Goal: Information Seeking & Learning: Learn about a topic

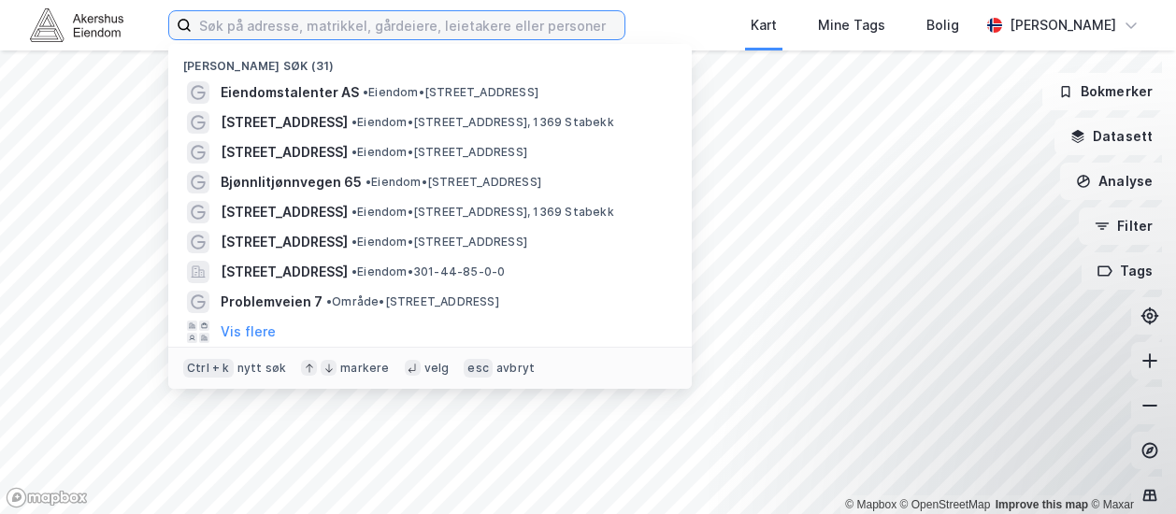
click at [267, 31] on input at bounding box center [408, 25] width 433 height 28
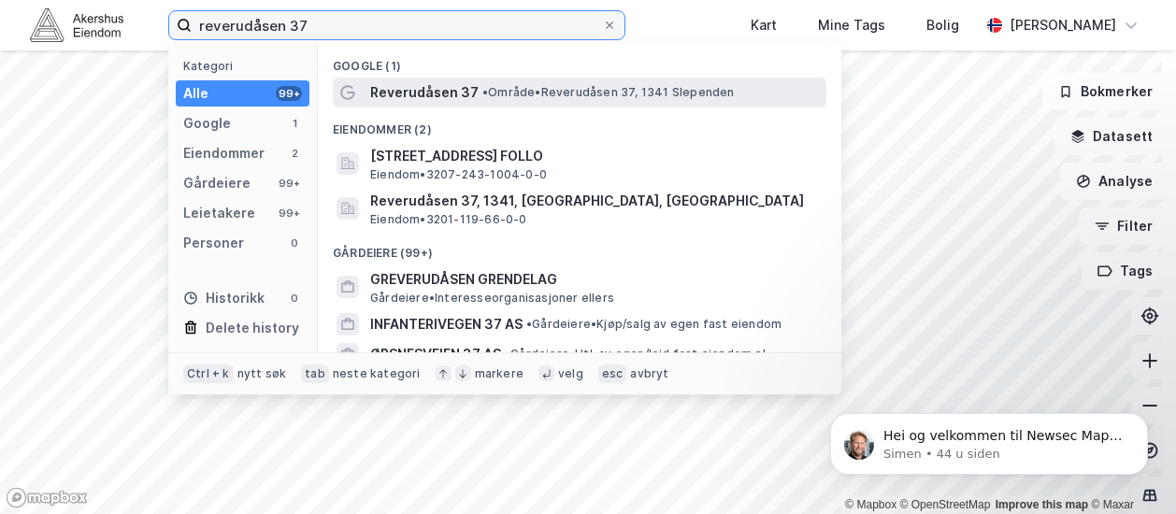
type input "reverudåsen 37"
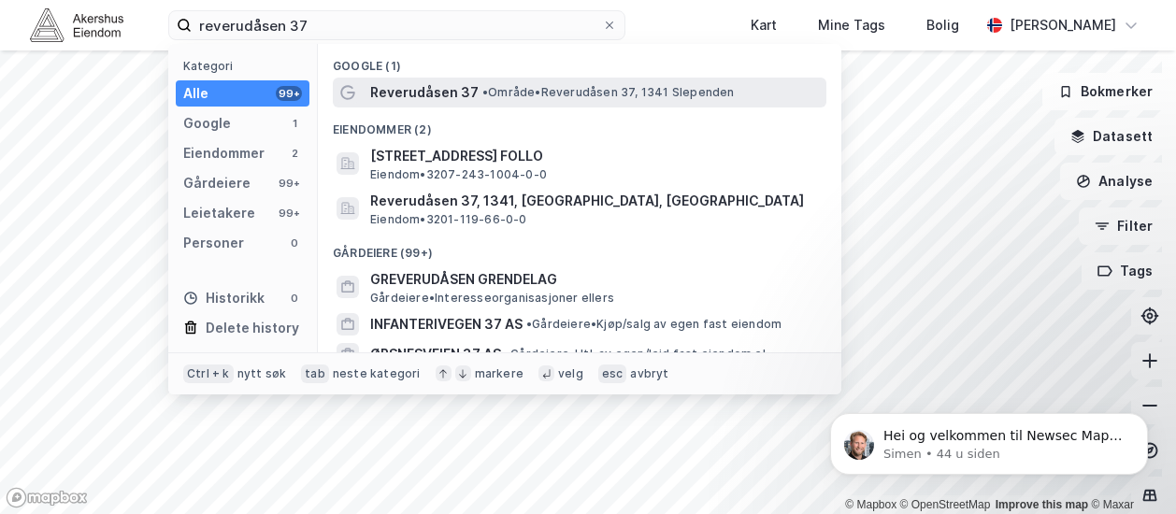
click at [460, 94] on span "Reverudåsen 37" at bounding box center [424, 92] width 108 height 22
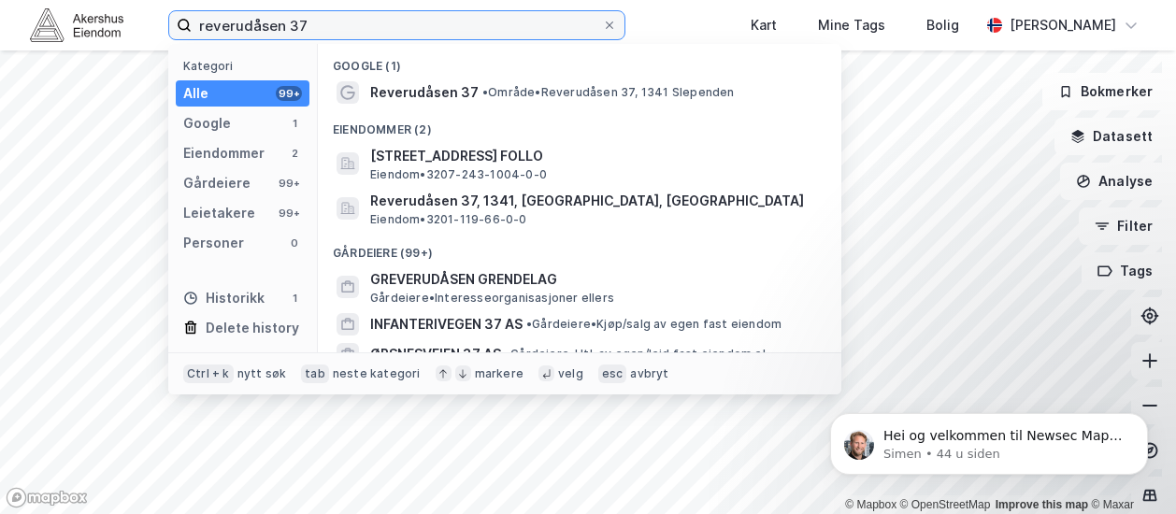
click at [359, 27] on input "reverudåsen 37" at bounding box center [397, 25] width 410 height 28
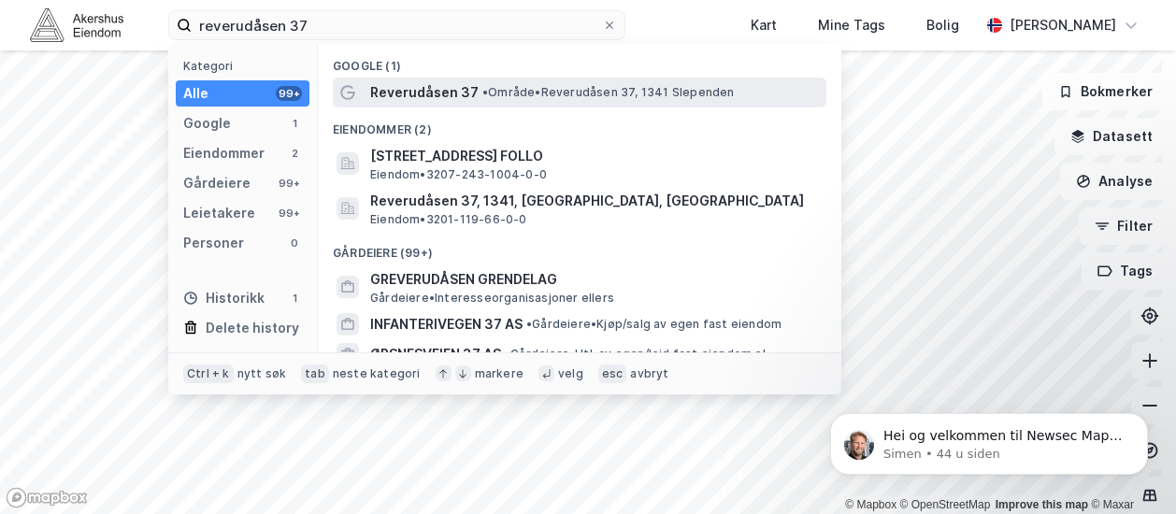
click at [411, 87] on span "Reverudåsen 37" at bounding box center [424, 92] width 108 height 22
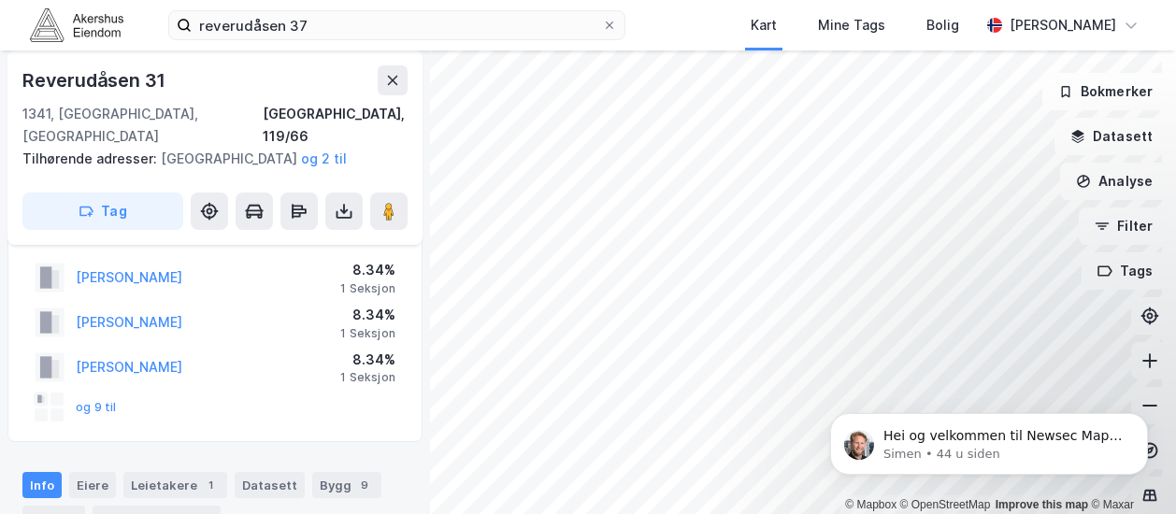
scroll to position [49, 0]
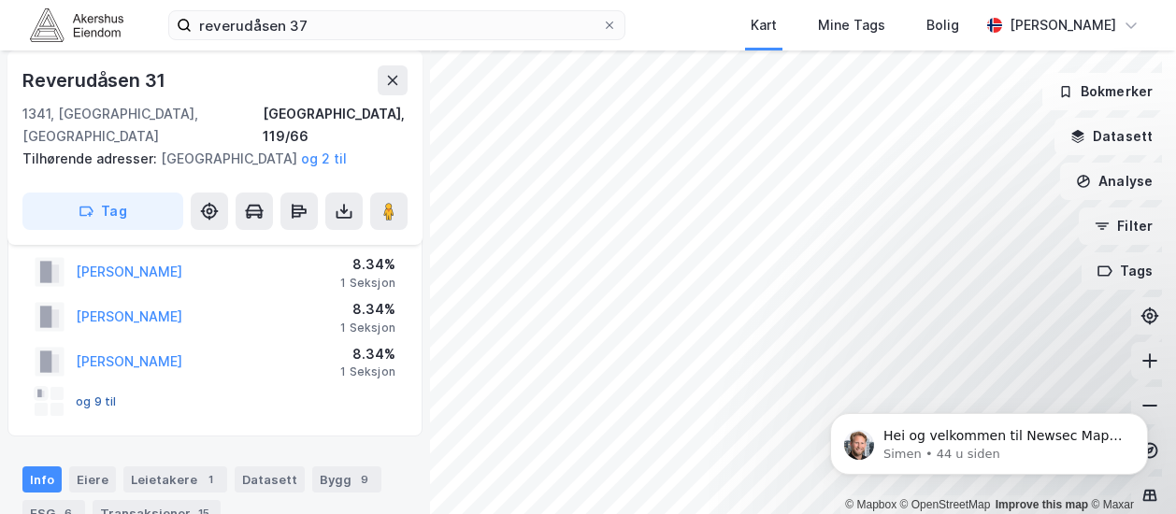
click at [0, 0] on button "og 9 til" at bounding box center [0, 0] width 0 height 0
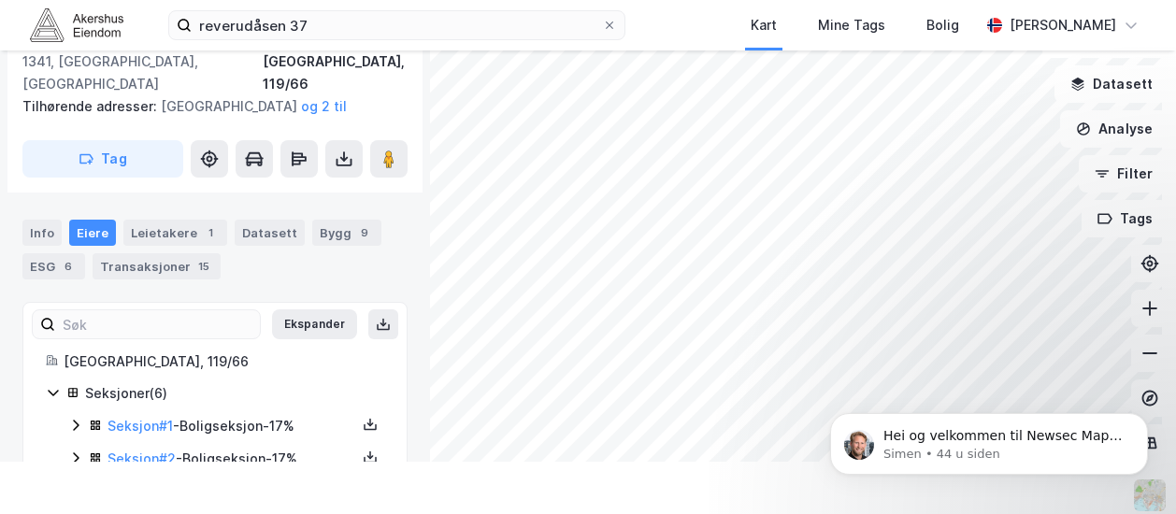
scroll to position [430, 0]
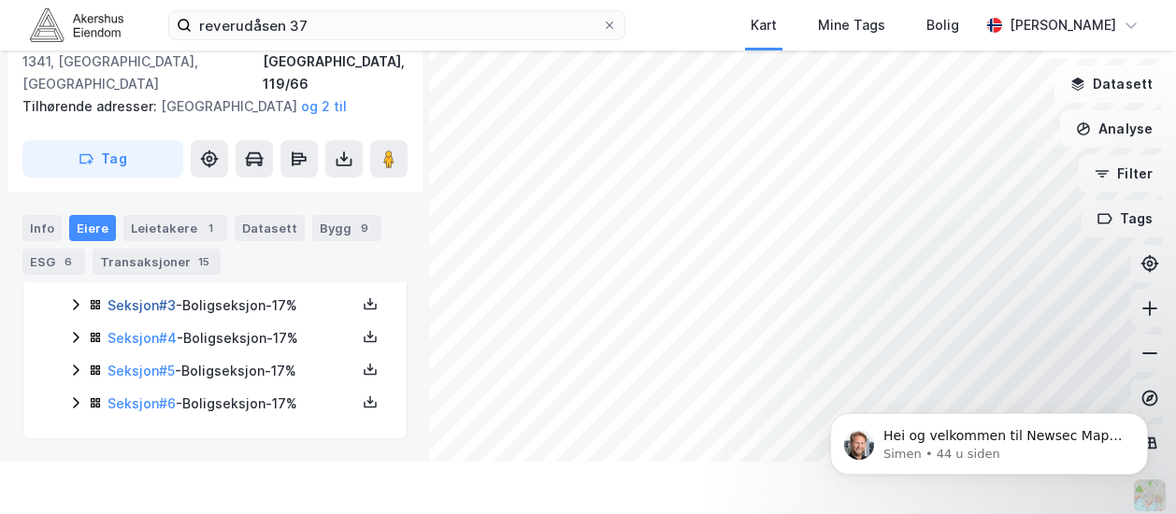
click at [155, 308] on link "Seksjon # 3" at bounding box center [142, 305] width 68 height 16
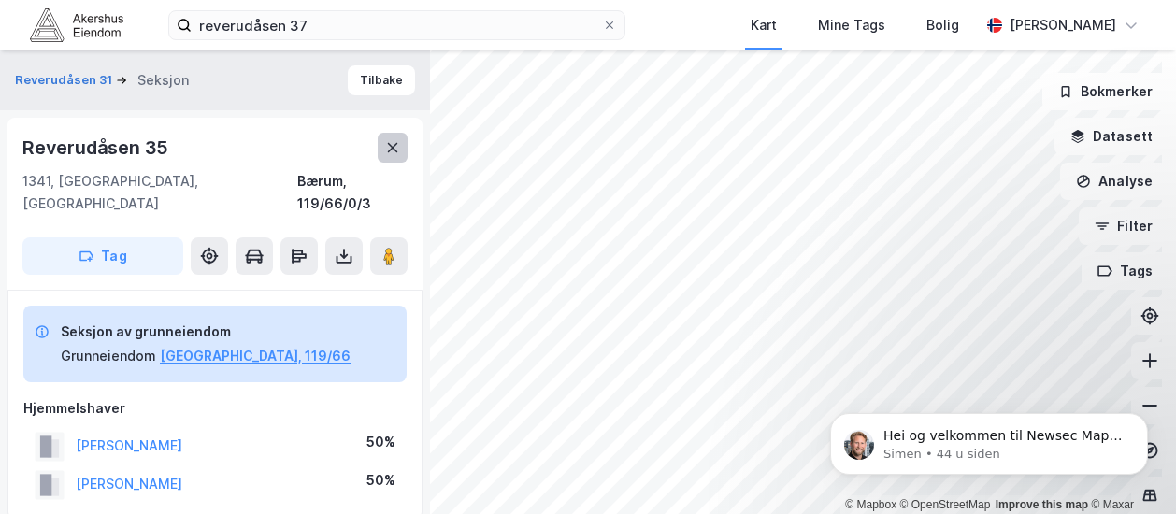
click at [395, 151] on icon at bounding box center [393, 147] width 10 height 9
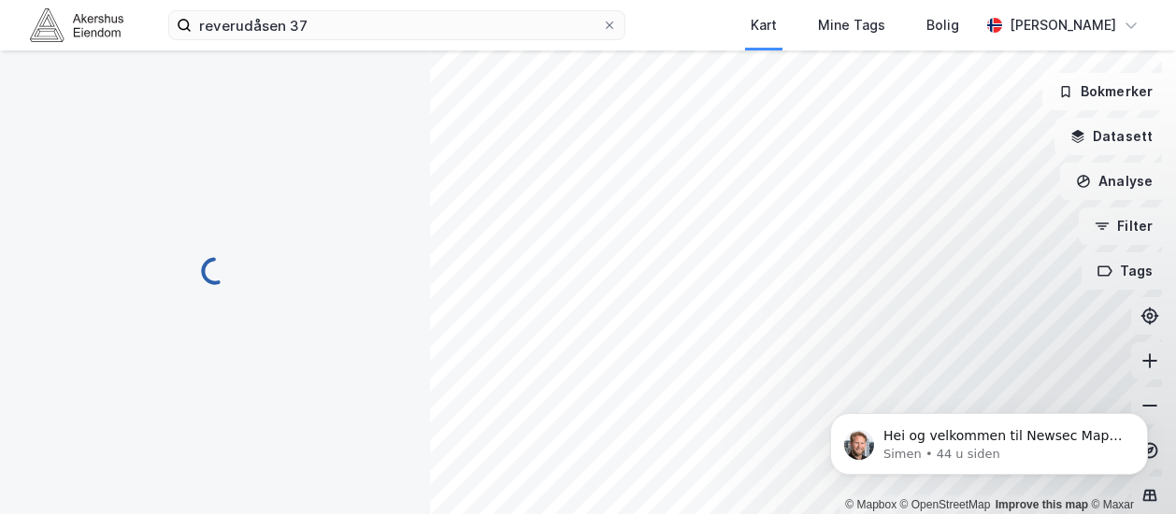
scroll to position [4, 0]
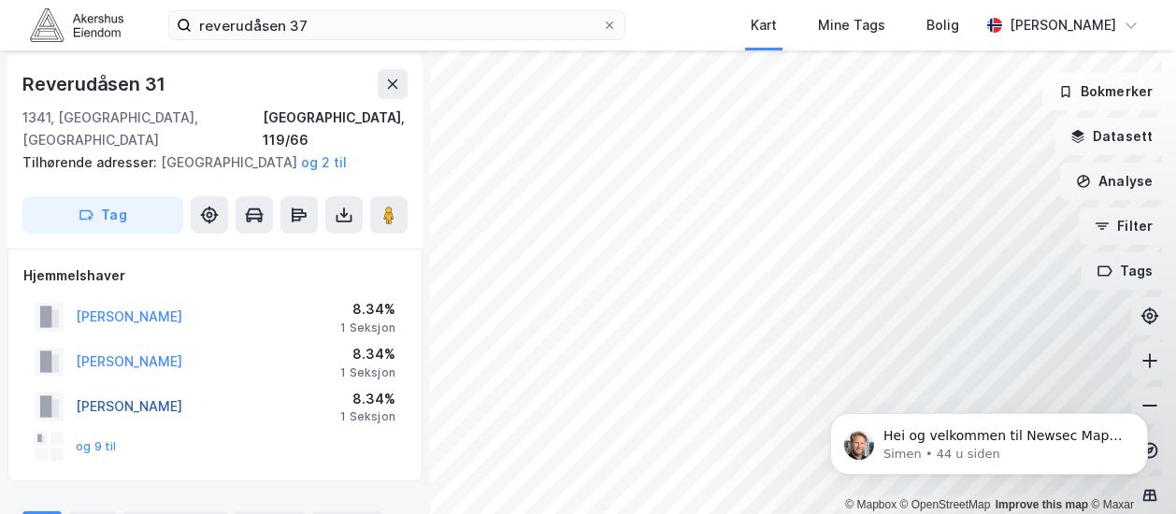
click at [0, 0] on button "[PERSON_NAME]" at bounding box center [0, 0] width 0 height 0
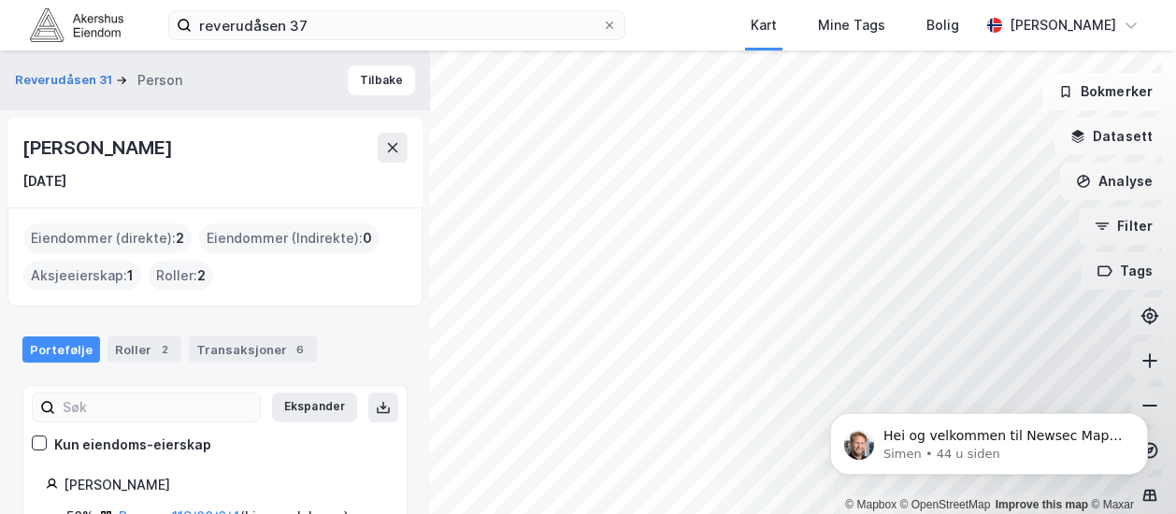
scroll to position [122, 0]
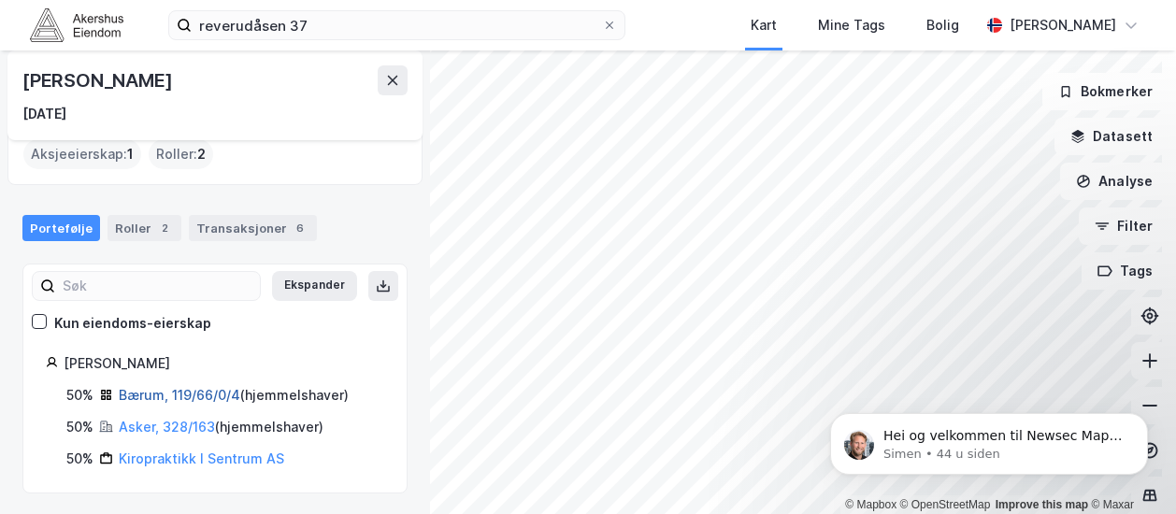
click at [206, 388] on link "Bærum, 119/66/0/4" at bounding box center [180, 395] width 122 height 16
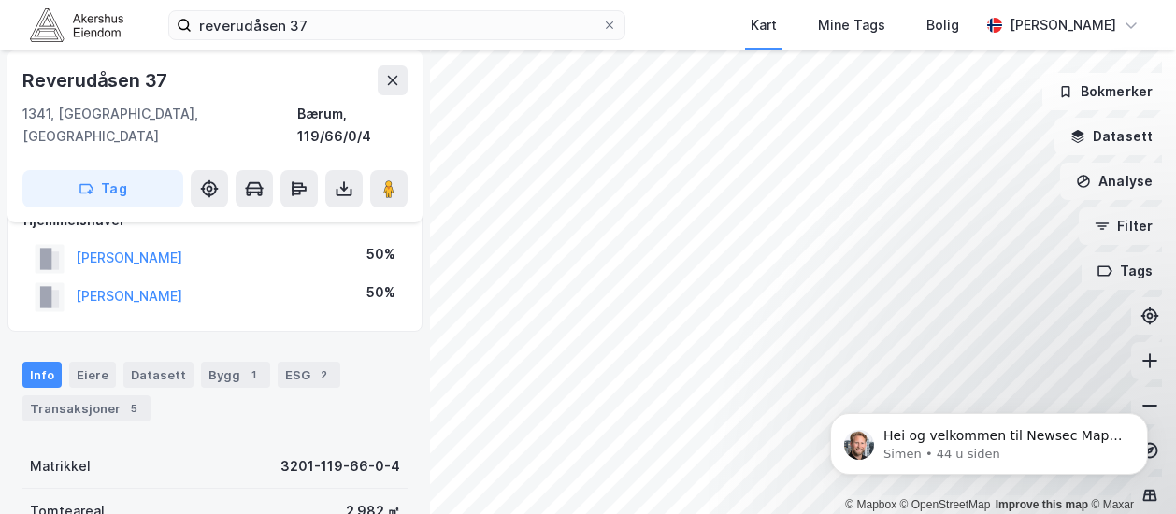
scroll to position [191, 0]
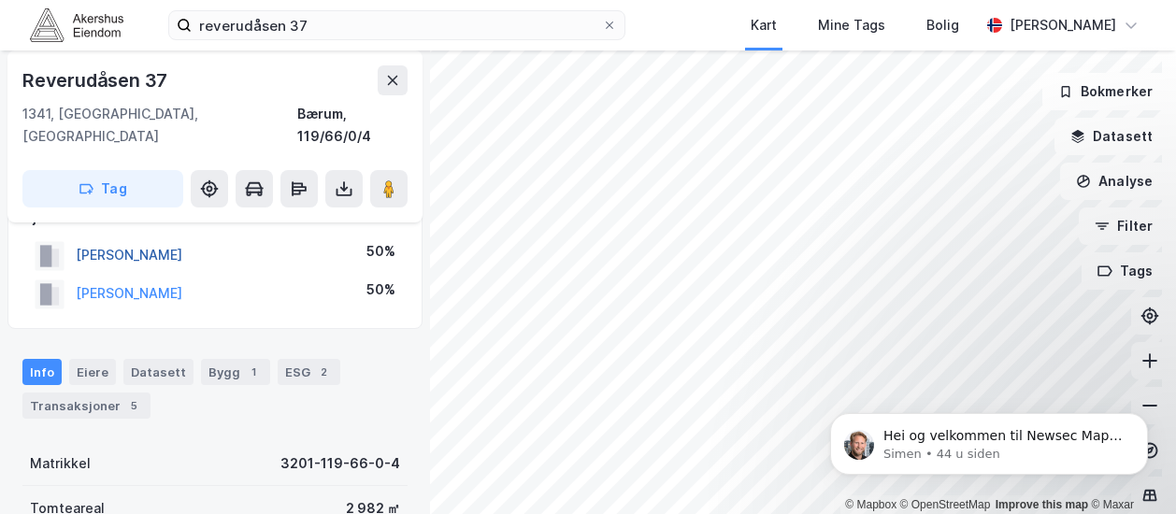
click at [0, 0] on button "[PERSON_NAME]" at bounding box center [0, 0] width 0 height 0
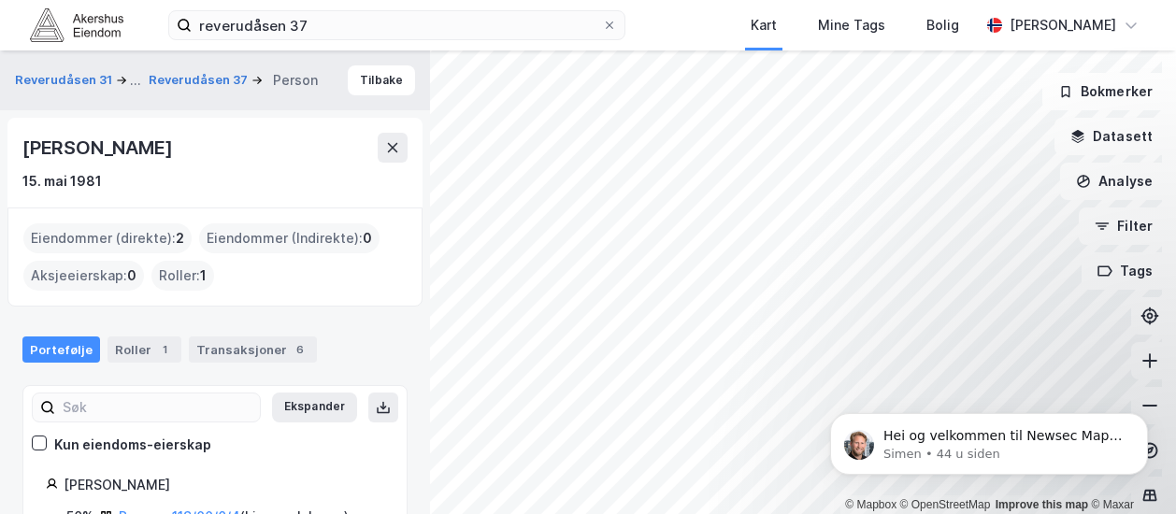
scroll to position [90, 0]
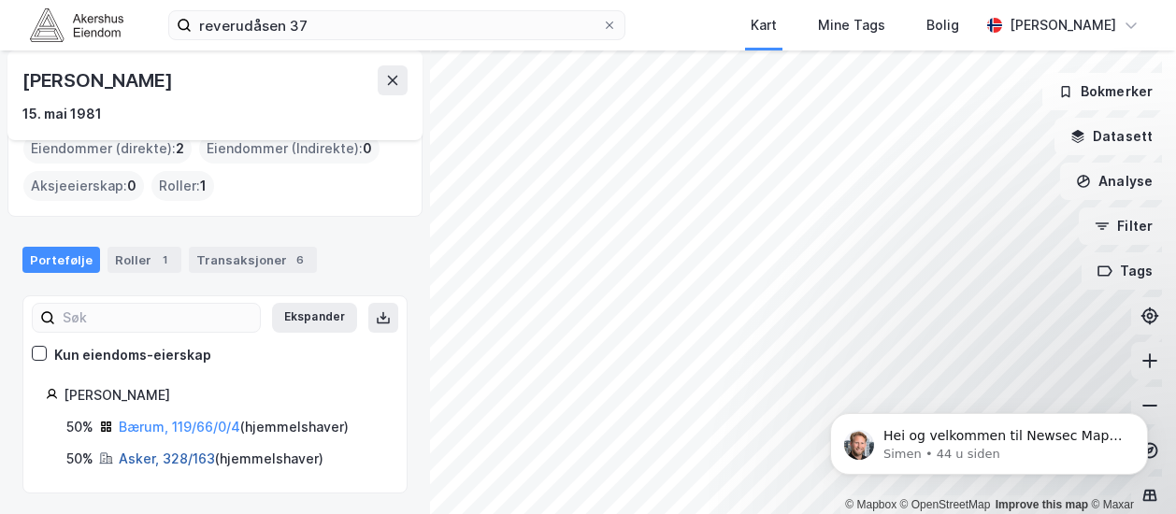
click at [152, 453] on link "Asker, 328/163" at bounding box center [167, 459] width 96 height 16
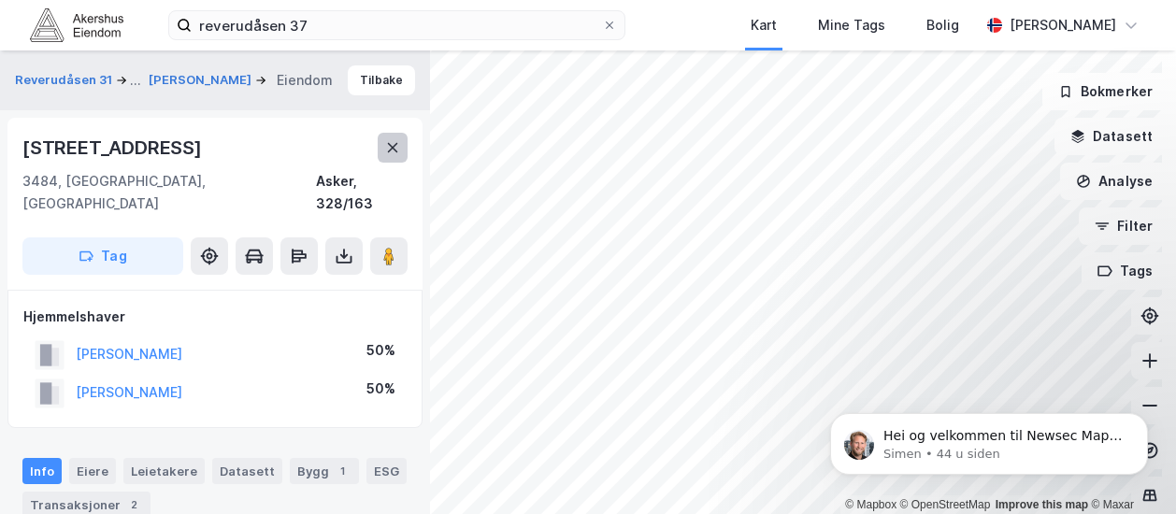
click at [388, 145] on icon at bounding box center [392, 147] width 15 height 15
